Goal: Task Accomplishment & Management: Use online tool/utility

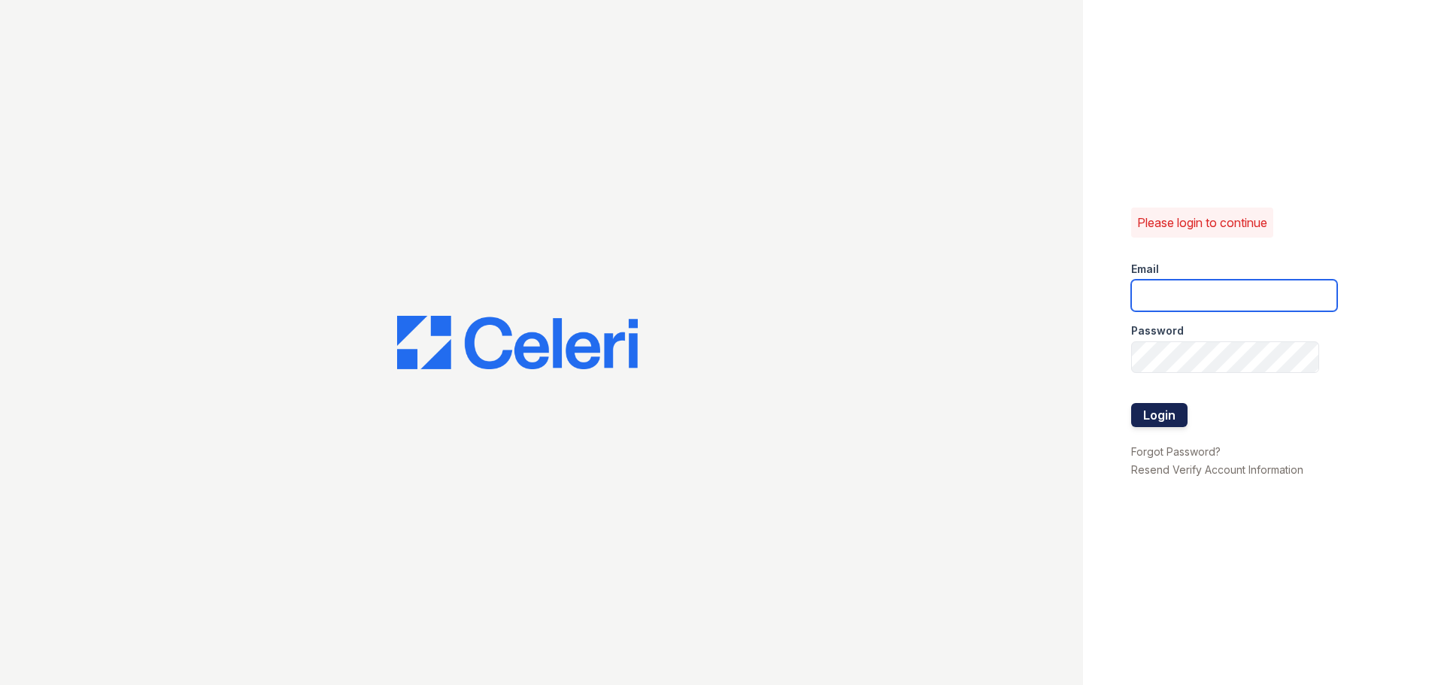
type input "[EMAIL_ADDRESS][DOMAIN_NAME]"
click at [1151, 409] on button "Login" at bounding box center [1159, 415] width 56 height 24
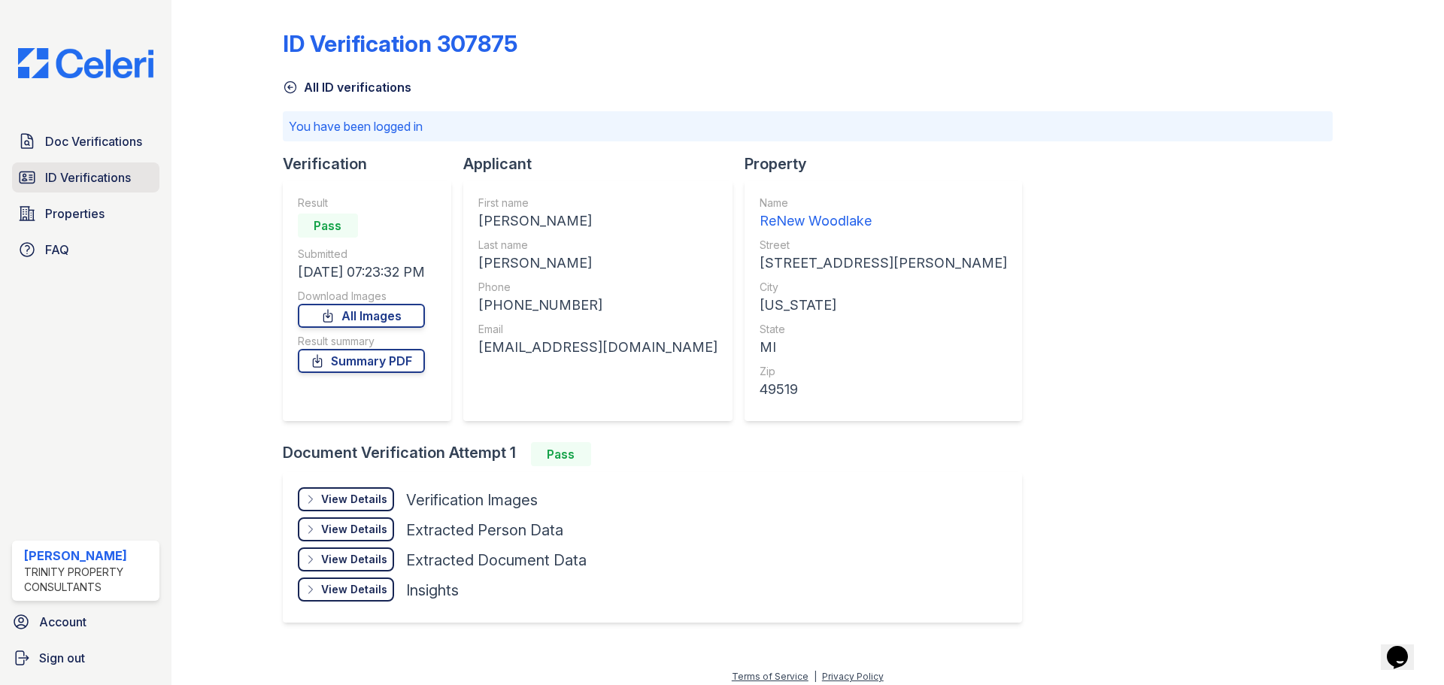
click at [85, 167] on link "ID Verifications" at bounding box center [85, 177] width 147 height 30
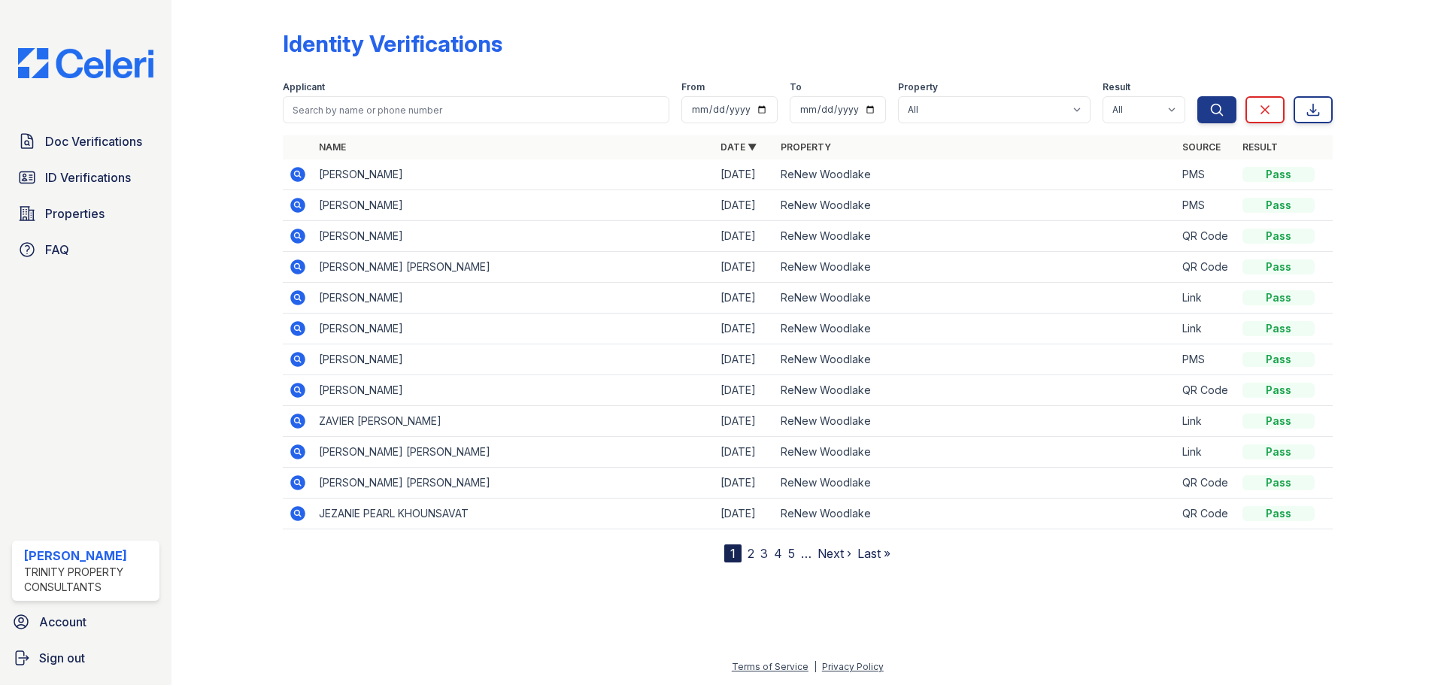
click at [299, 232] on icon at bounding box center [297, 236] width 15 height 15
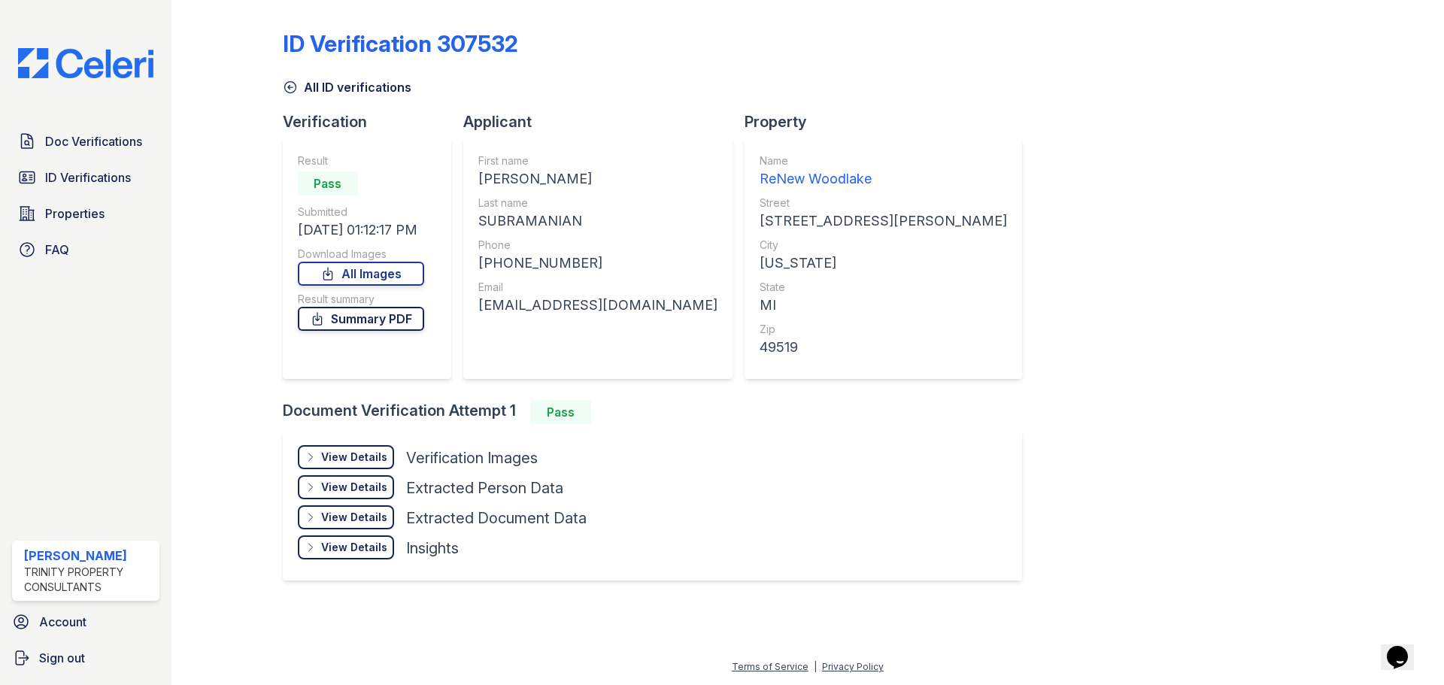
click at [366, 322] on link "Summary PDF" at bounding box center [361, 319] width 126 height 24
click at [376, 276] on link "All Images" at bounding box center [361, 274] width 126 height 24
